Goal: Information Seeking & Learning: Learn about a topic

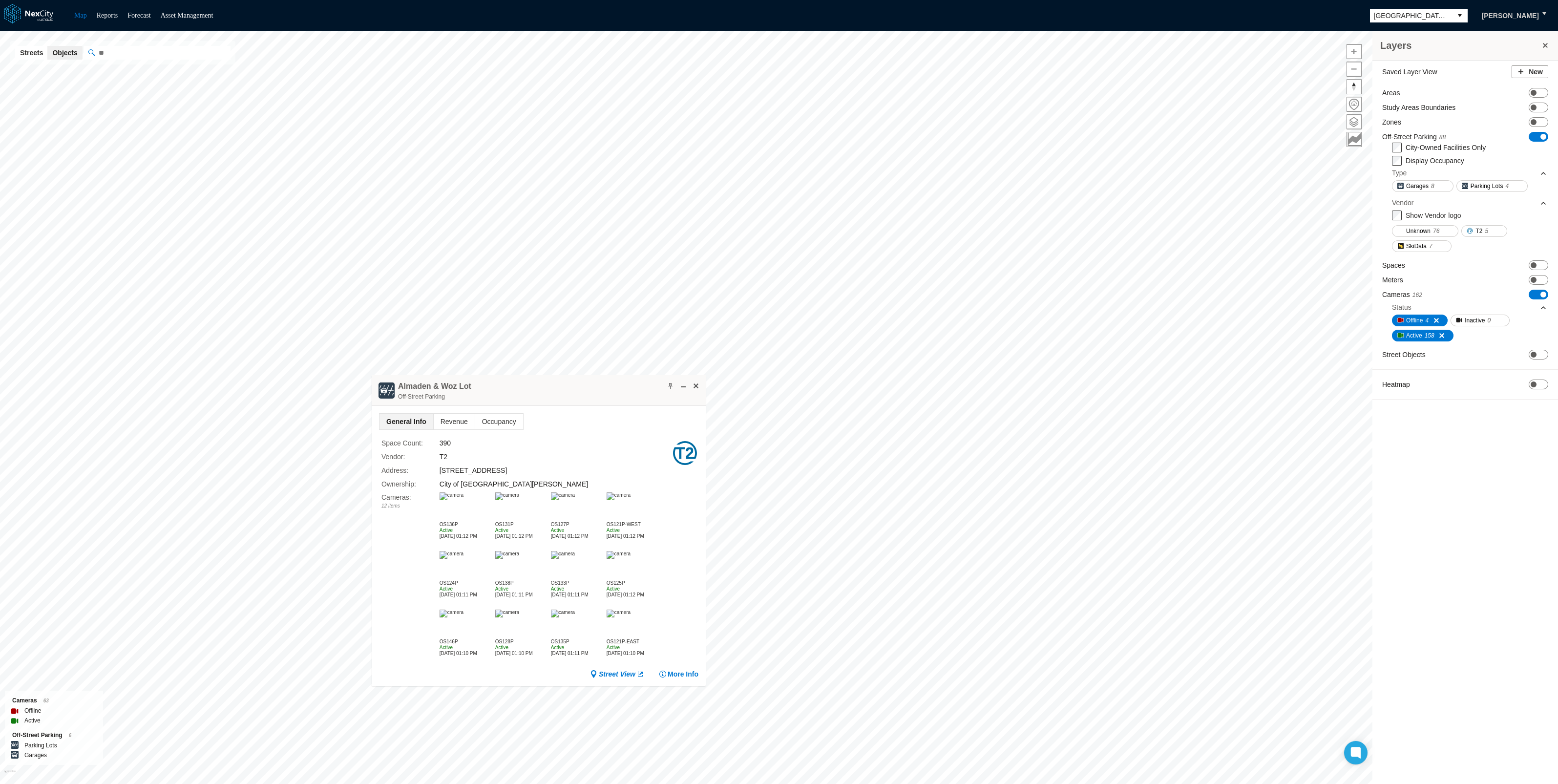
click at [463, 500] on img at bounding box center [451, 496] width 24 height 8
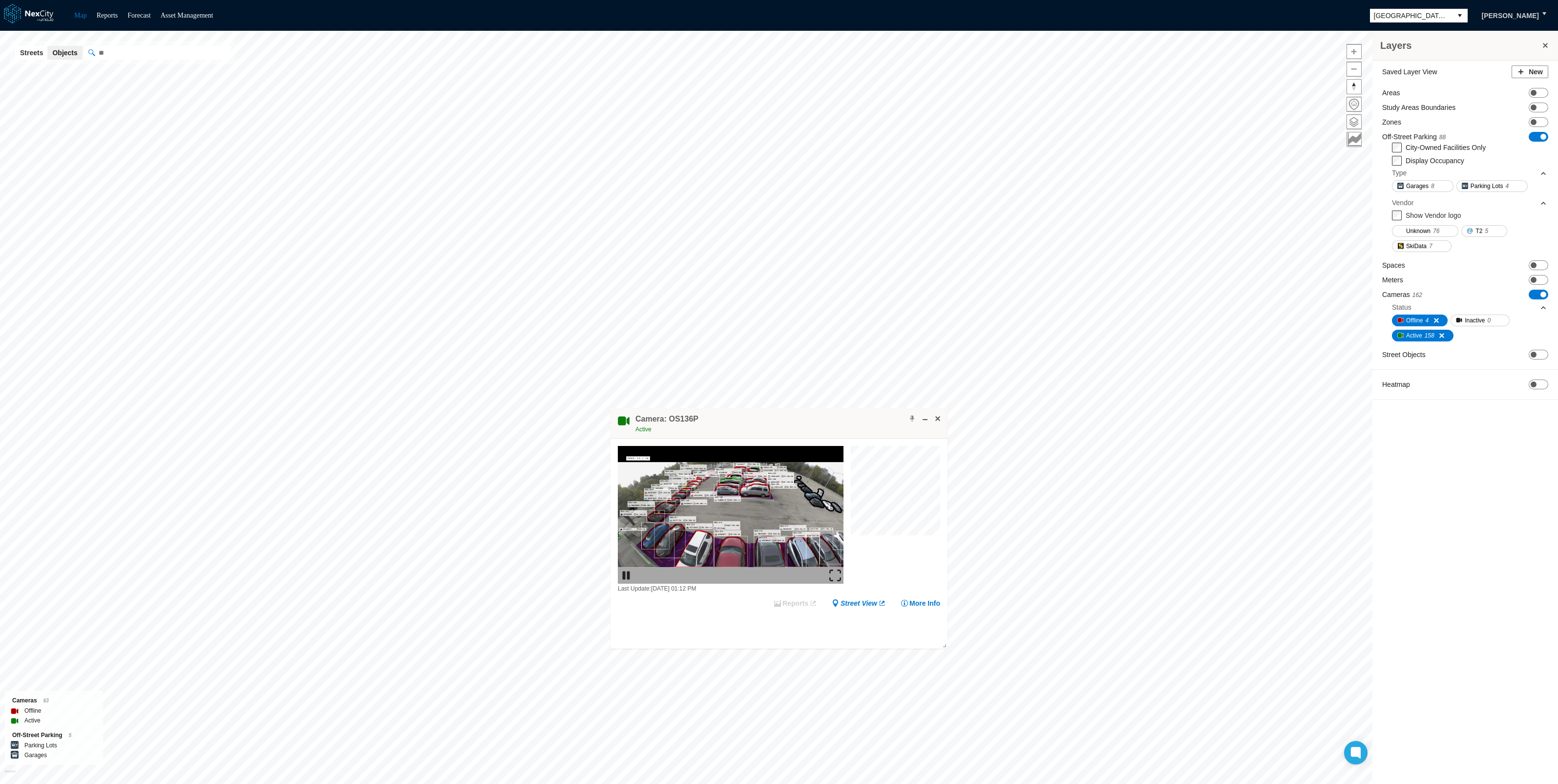
click at [833, 576] on img at bounding box center [835, 576] width 11 height 11
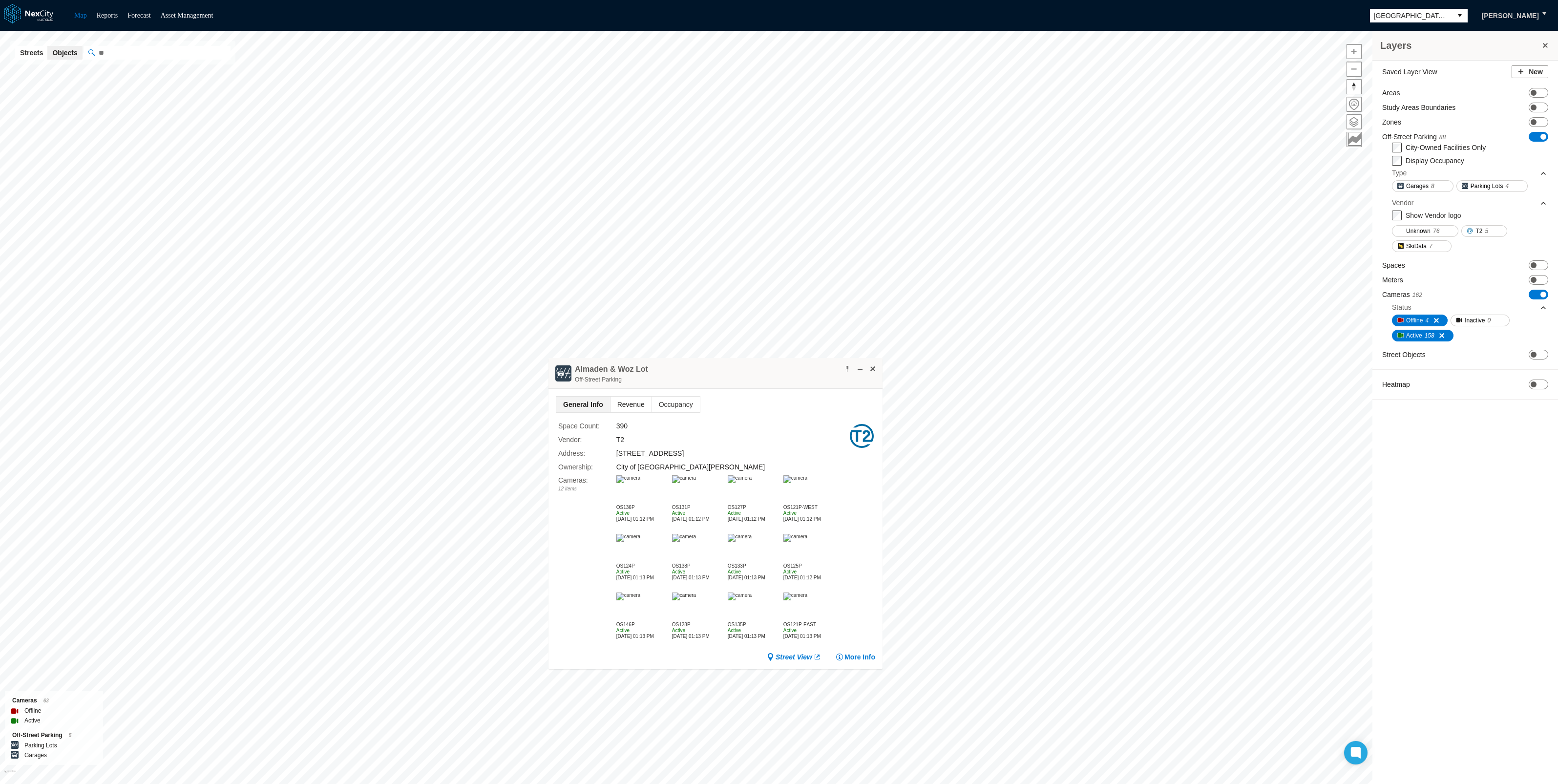
click at [628, 404] on span "Revenue" at bounding box center [631, 405] width 41 height 16
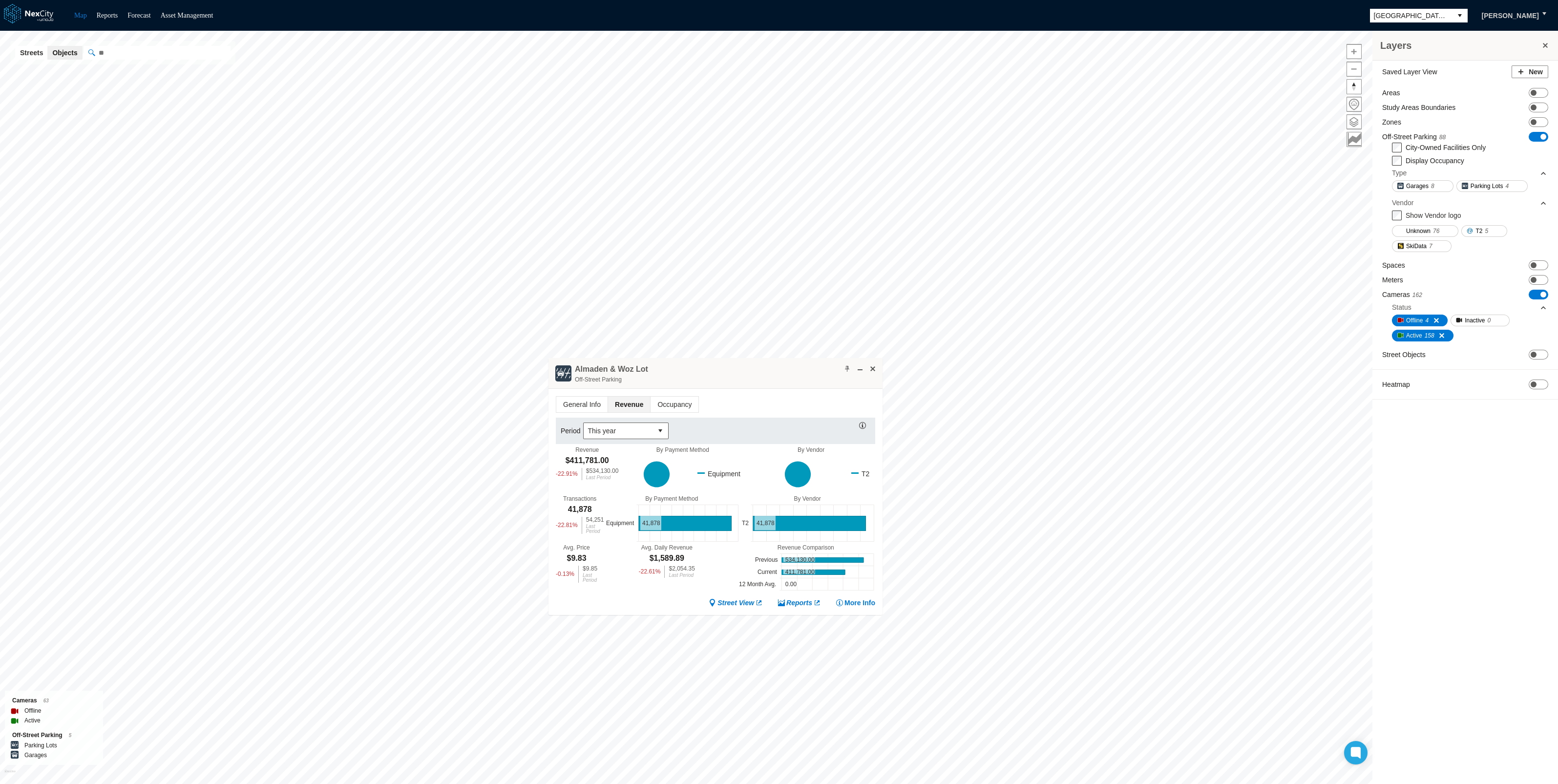
click at [792, 596] on div "General Info Revenue Occupancy Period This year Revenue $411,781.00 -22.91 % $5…" at bounding box center [715, 502] width 334 height 226
click at [796, 602] on link "Reports" at bounding box center [799, 603] width 44 height 10
